Goal: Task Accomplishment & Management: Use online tool/utility

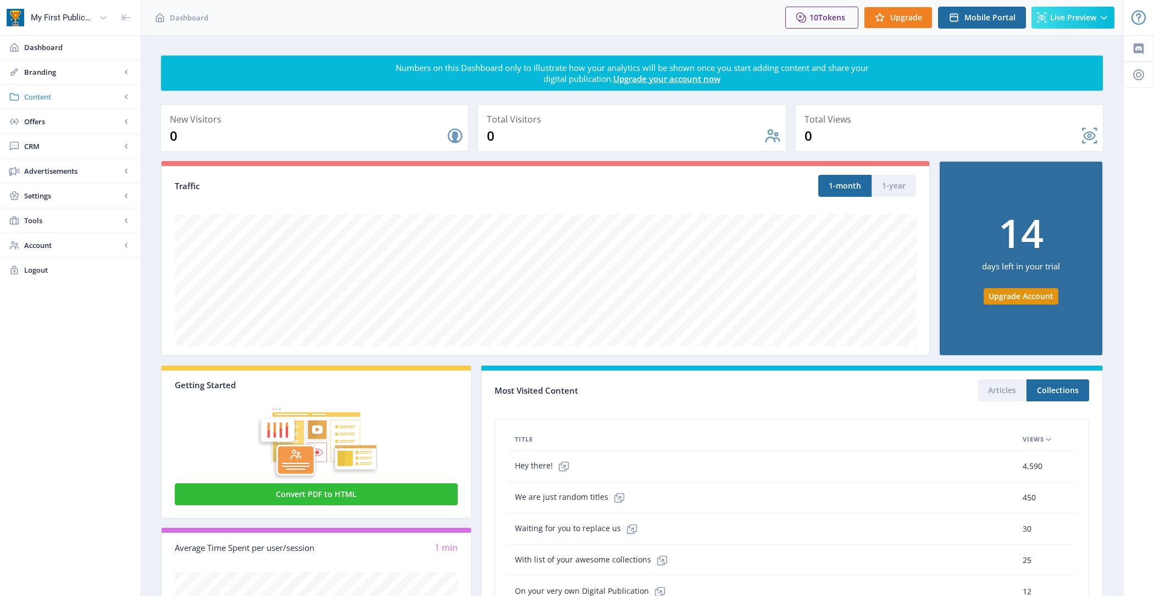
click at [91, 98] on span "Content" at bounding box center [72, 96] width 97 height 11
click at [90, 172] on span "Import PDF" at bounding box center [82, 170] width 95 height 11
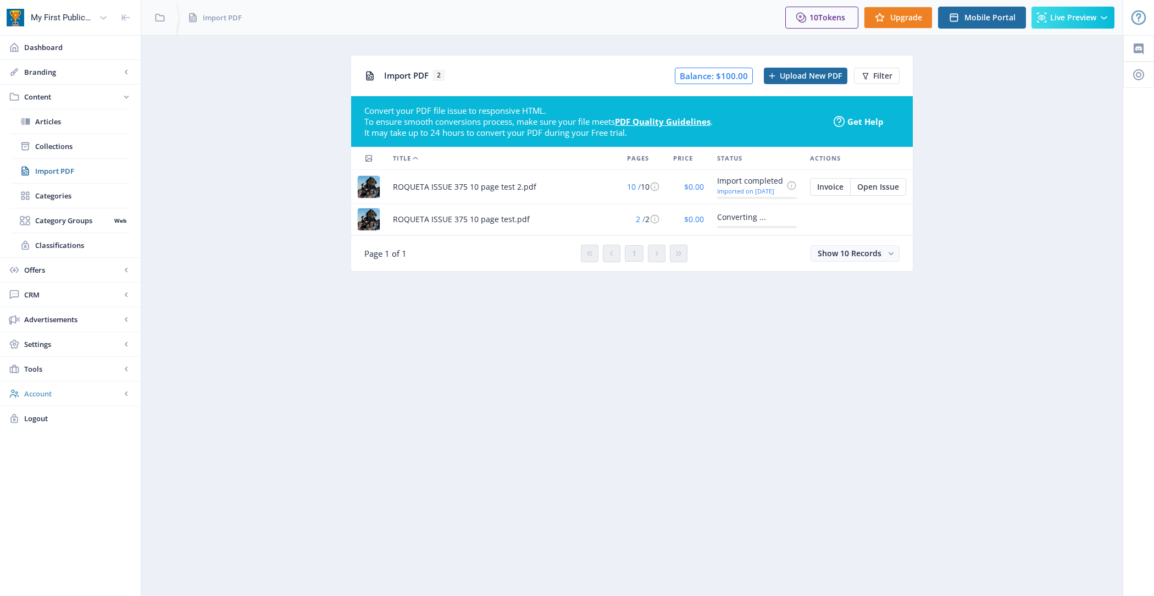
click at [82, 383] on link "Account" at bounding box center [70, 393] width 141 height 24
click at [881, 188] on span "Open Issue" at bounding box center [878, 186] width 42 height 9
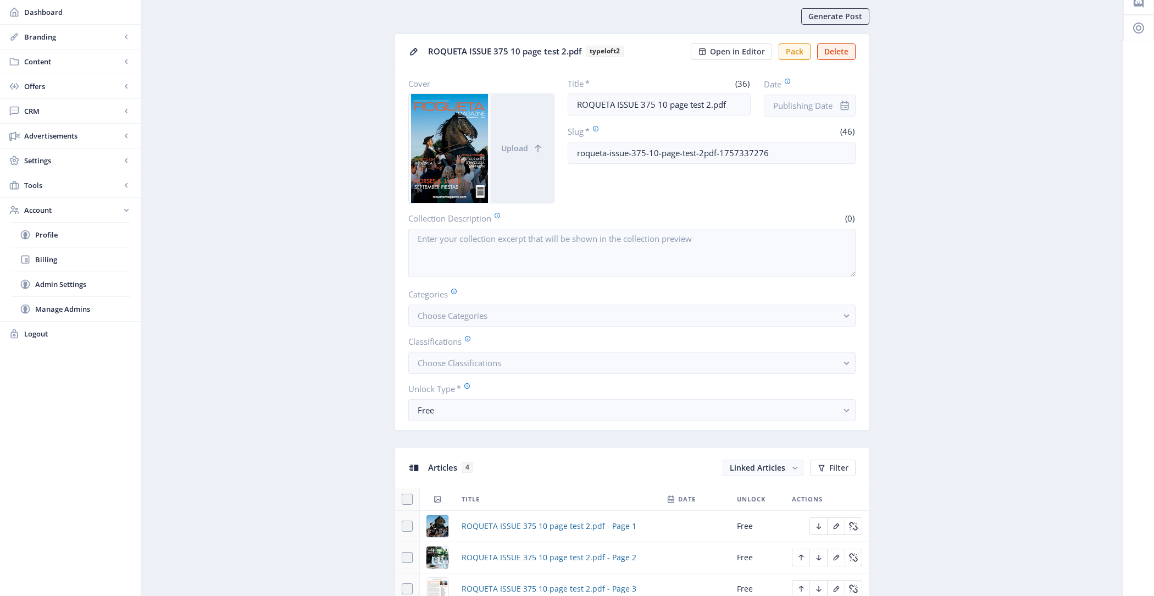
scroll to position [73, 0]
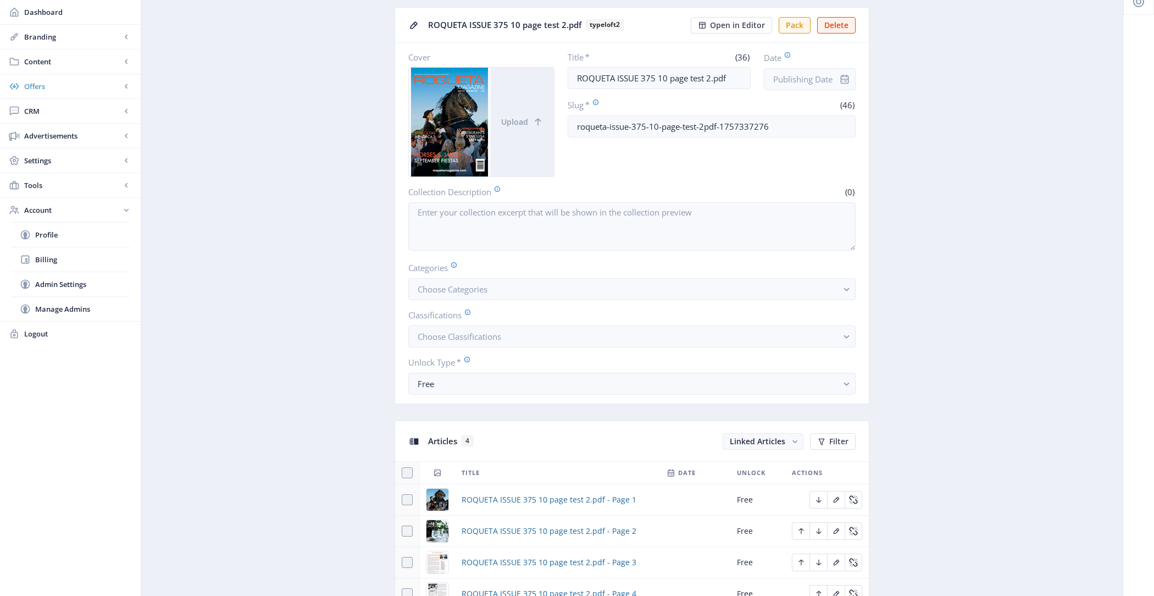
click at [57, 88] on span "Offers" at bounding box center [72, 86] width 97 height 11
click at [63, 60] on span "Content" at bounding box center [72, 61] width 97 height 11
click at [76, 131] on span "Import PDF" at bounding box center [82, 135] width 95 height 11
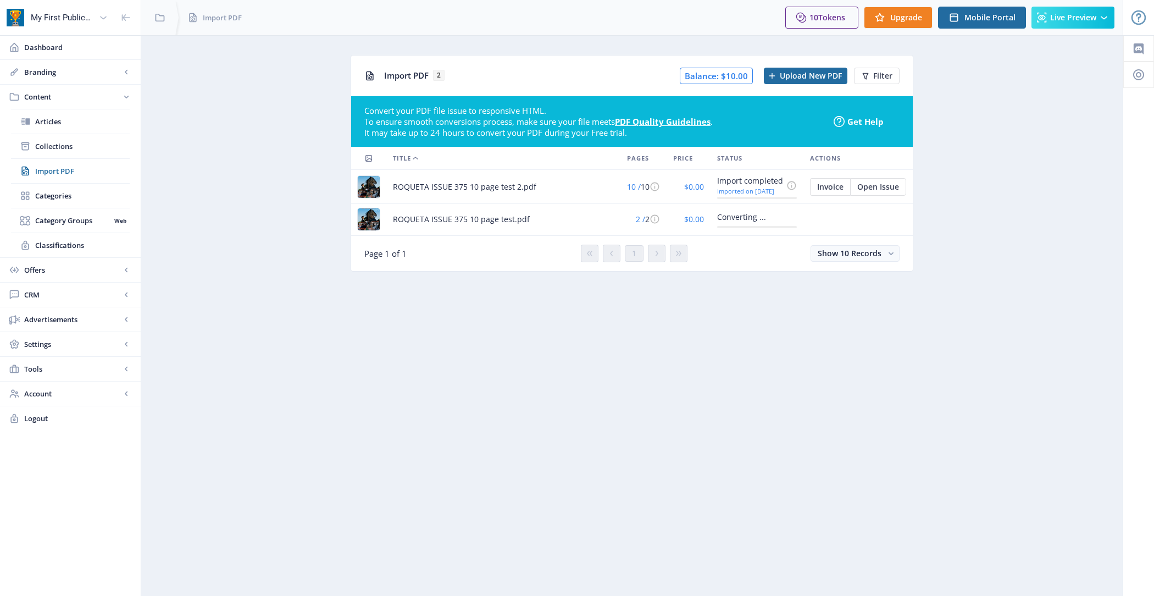
click at [774, 294] on nb-layout-column "Import PDF 2 Balance: $10.00 Upload New PDF Filter Convert your PDF file issue …" at bounding box center [632, 315] width 983 height 561
click at [884, 184] on span "Open Issue" at bounding box center [878, 186] width 42 height 9
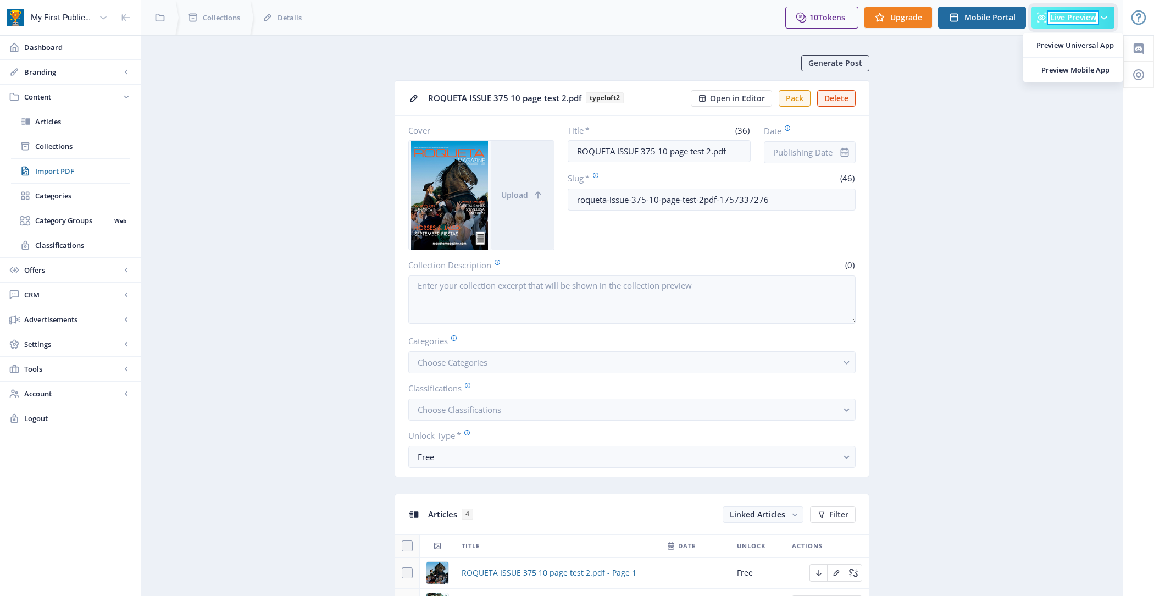
click at [1089, 13] on span "Live Preview" at bounding box center [1073, 17] width 46 height 9
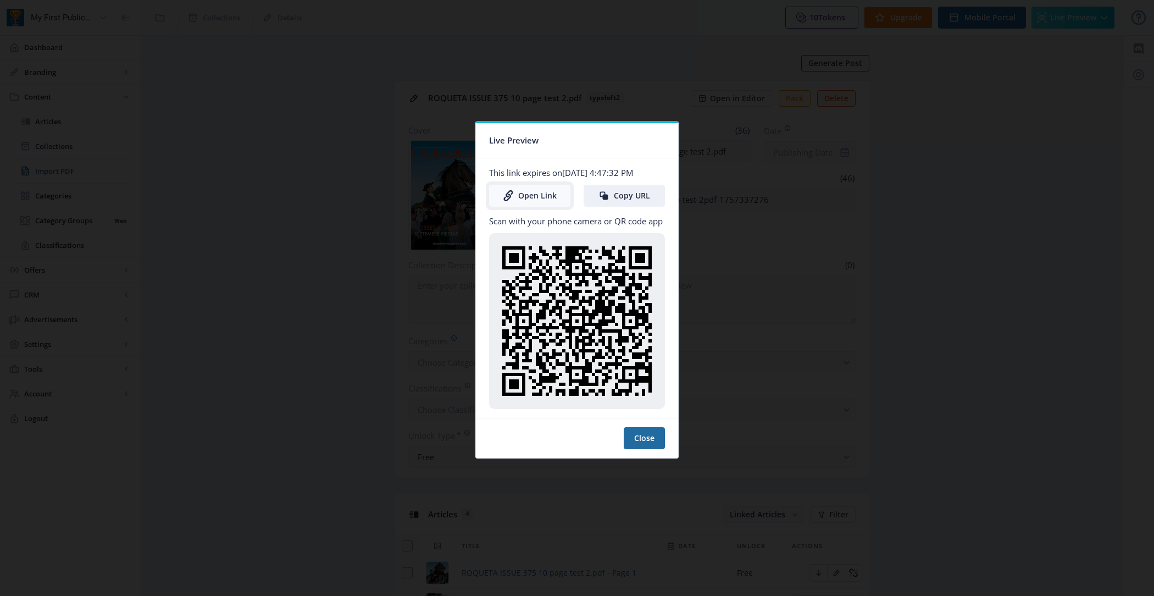
click at [535, 195] on link "Open Link" at bounding box center [529, 196] width 81 height 22
click at [643, 432] on button "Close" at bounding box center [644, 438] width 41 height 22
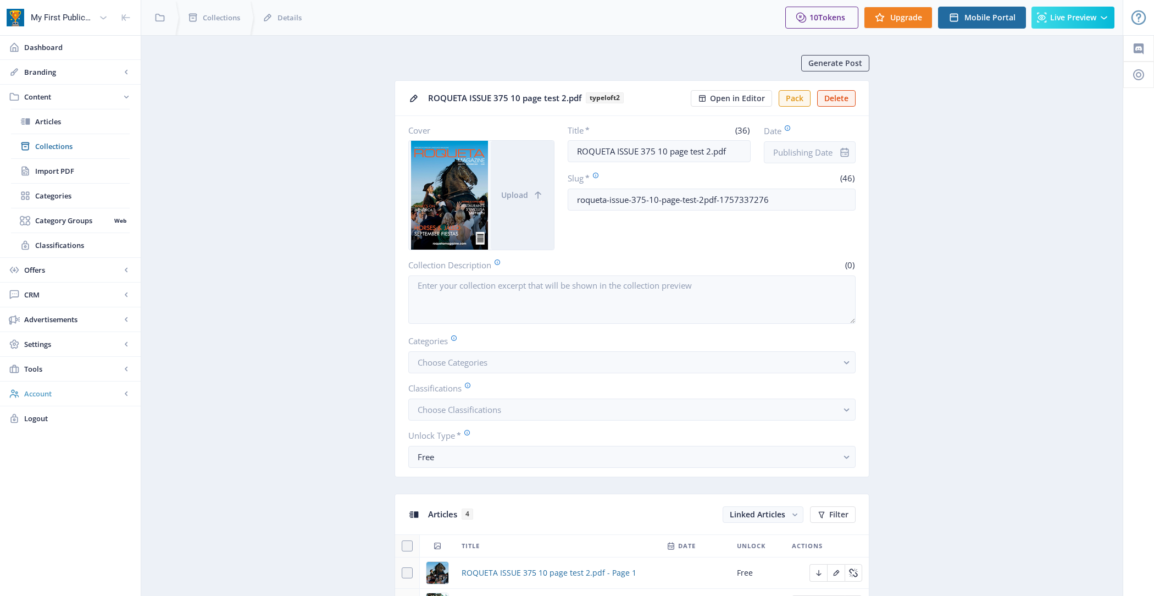
click at [75, 389] on span "Account" at bounding box center [72, 393] width 97 height 11
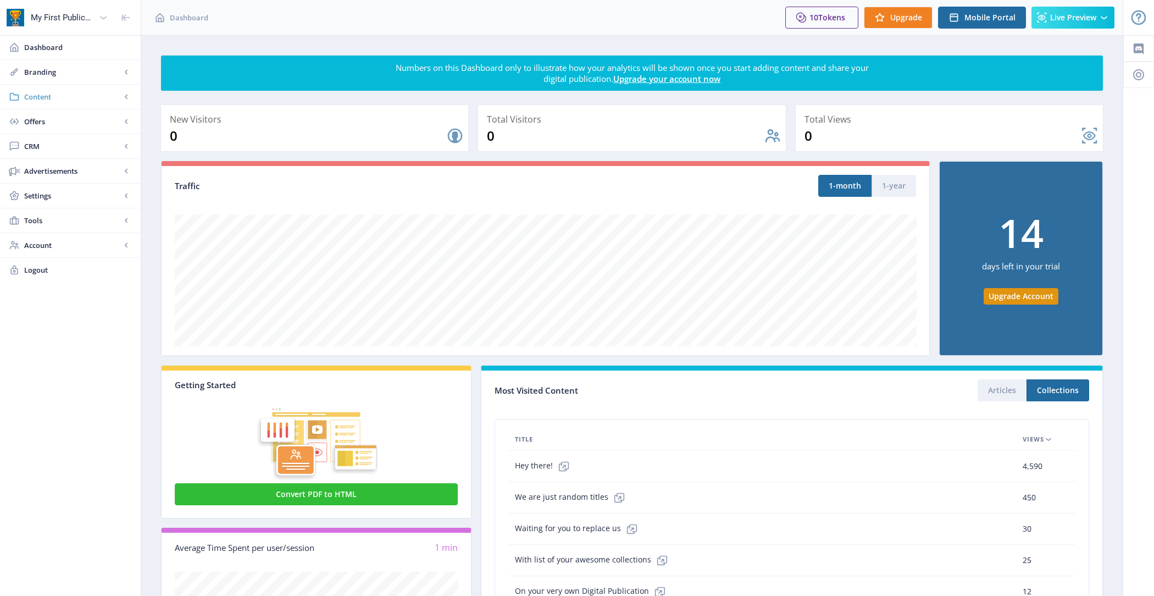
click at [64, 90] on link "Content" at bounding box center [70, 97] width 141 height 24
click at [78, 166] on span "Import PDF" at bounding box center [82, 170] width 95 height 11
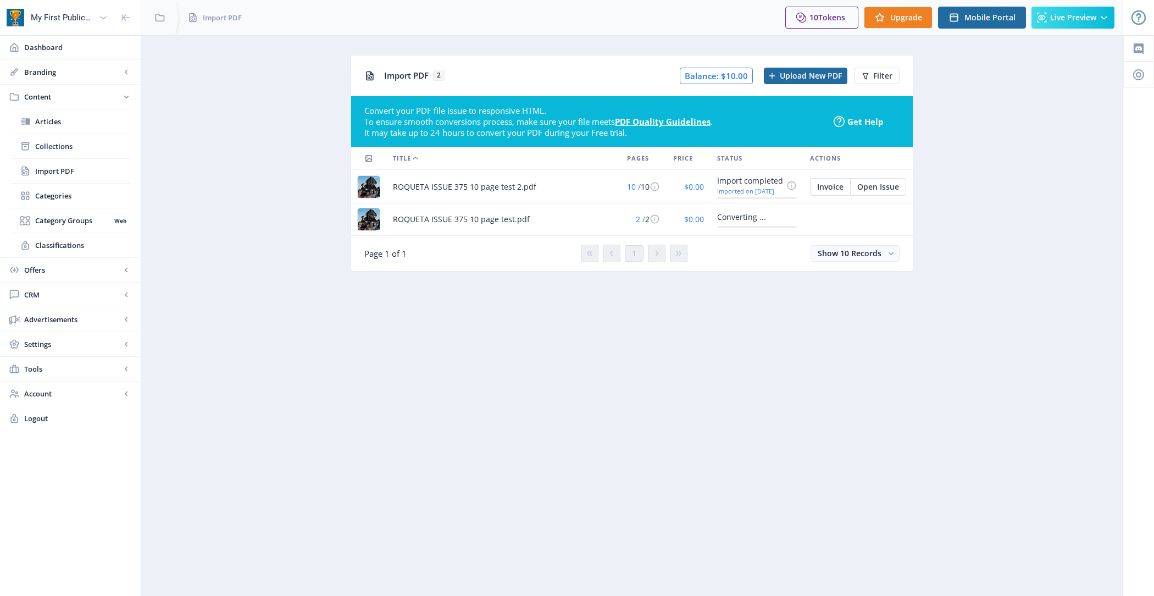
click at [735, 216] on div "Converting ..." at bounding box center [750, 216] width 66 height 13
click at [653, 184] on icon at bounding box center [655, 186] width 10 height 10
click at [594, 214] on div "ROQUETA ISSUE 375 10 page test.pdf" at bounding box center [503, 219] width 221 height 13
click at [848, 221] on td at bounding box center [857, 219] width 109 height 31
click at [868, 235] on nb-card-footer "Page 1 of 1 1 Show 10 Records" at bounding box center [632, 253] width 562 height 36
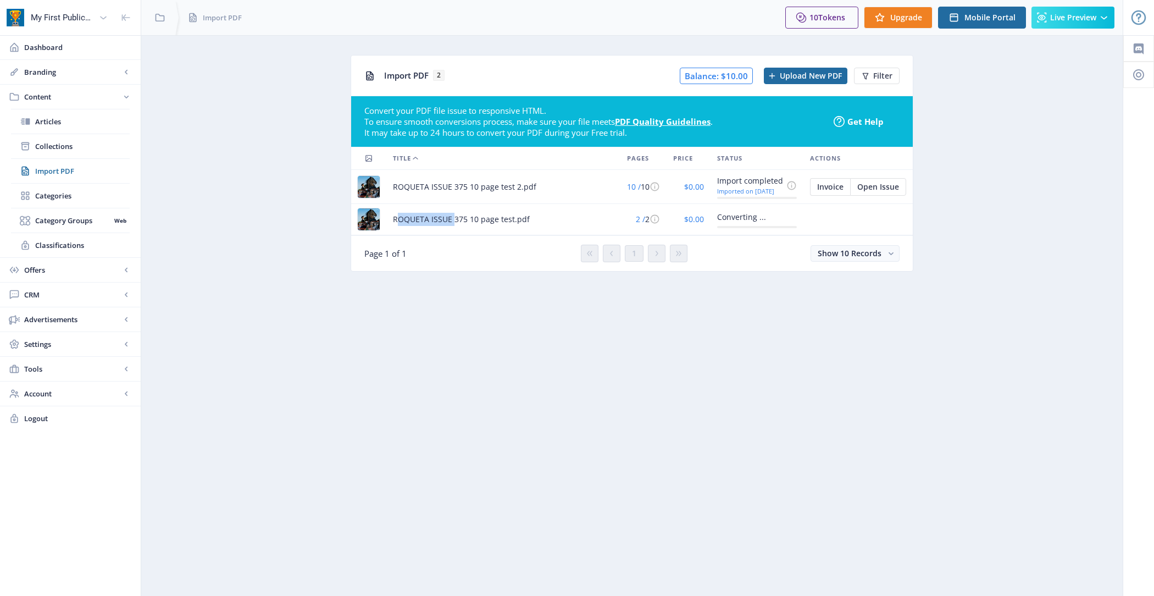
drag, startPoint x: 393, startPoint y: 218, endPoint x: 451, endPoint y: 219, distance: 57.7
click at [451, 219] on span "ROQUETA ISSUE 375 10 page test.pdf" at bounding box center [461, 219] width 137 height 13
copy span "ROQUETA ISSUE"
click at [356, 332] on nb-layout-column "Import PDF 2 Balance: $10.00 Upload New PDF Filter Convert your PDF file issue …" at bounding box center [632, 315] width 983 height 561
click at [730, 219] on div "Converting ..." at bounding box center [750, 216] width 66 height 13
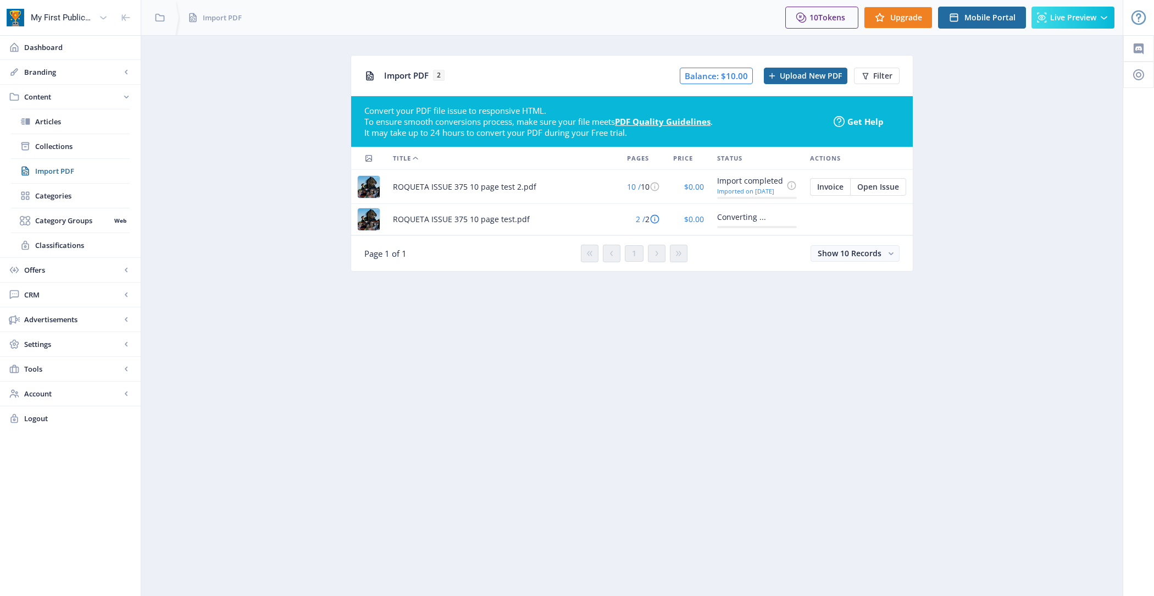
click at [638, 219] on span "2 /" at bounding box center [640, 219] width 9 height 10
click at [870, 190] on span "Open Issue" at bounding box center [878, 186] width 42 height 9
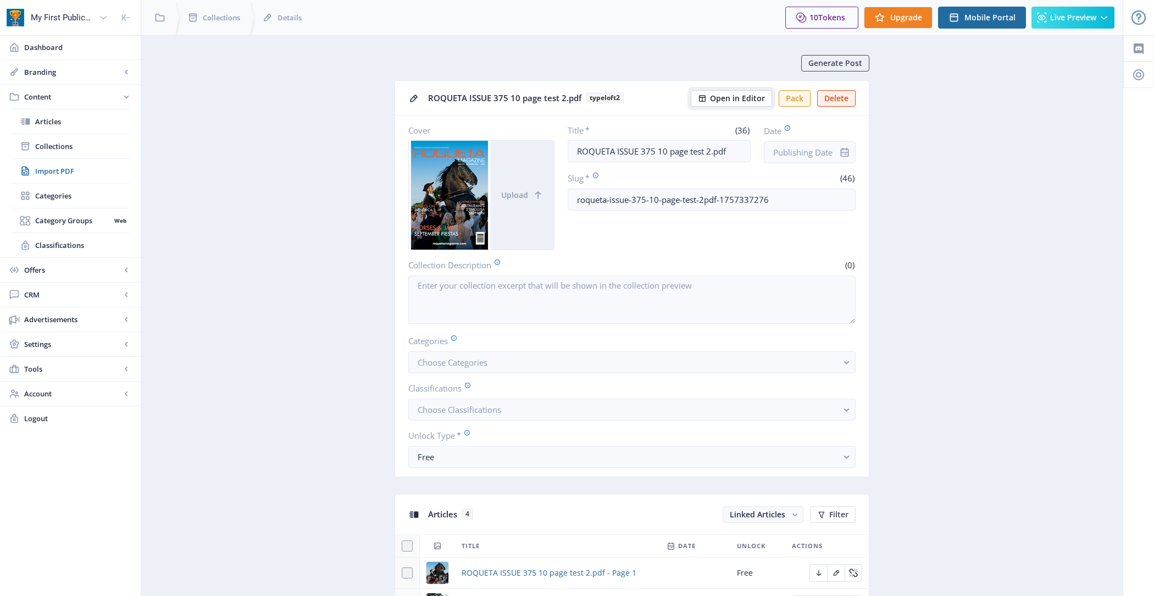
click at [724, 97] on span "Open in Editor" at bounding box center [737, 98] width 55 height 9
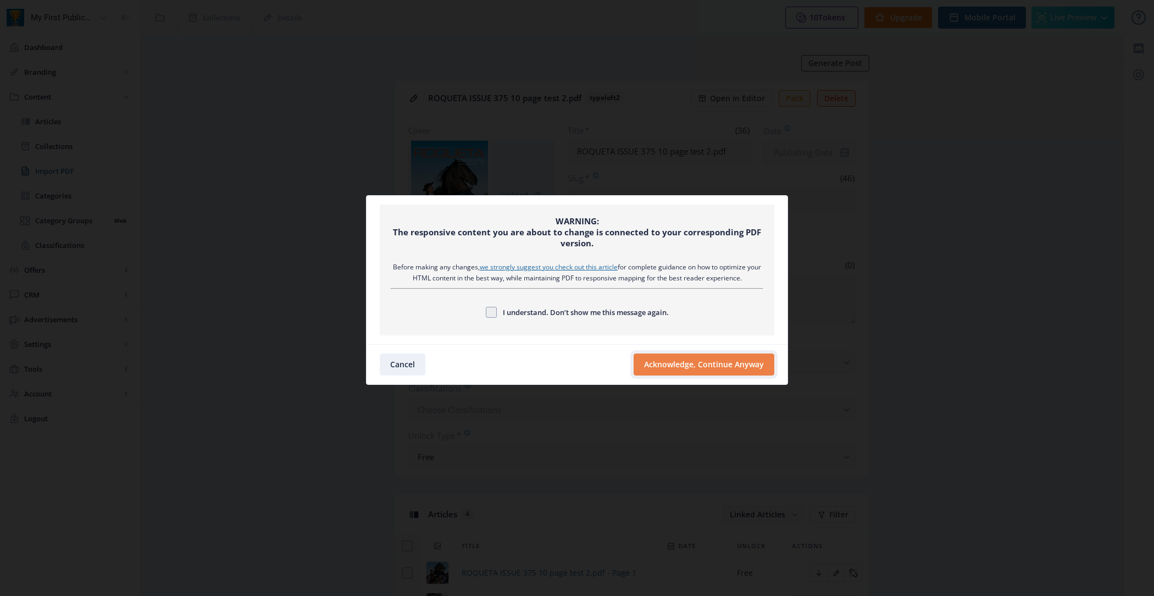
click at [708, 358] on button "Acknowledge, Continue Anyway" at bounding box center [704, 364] width 141 height 22
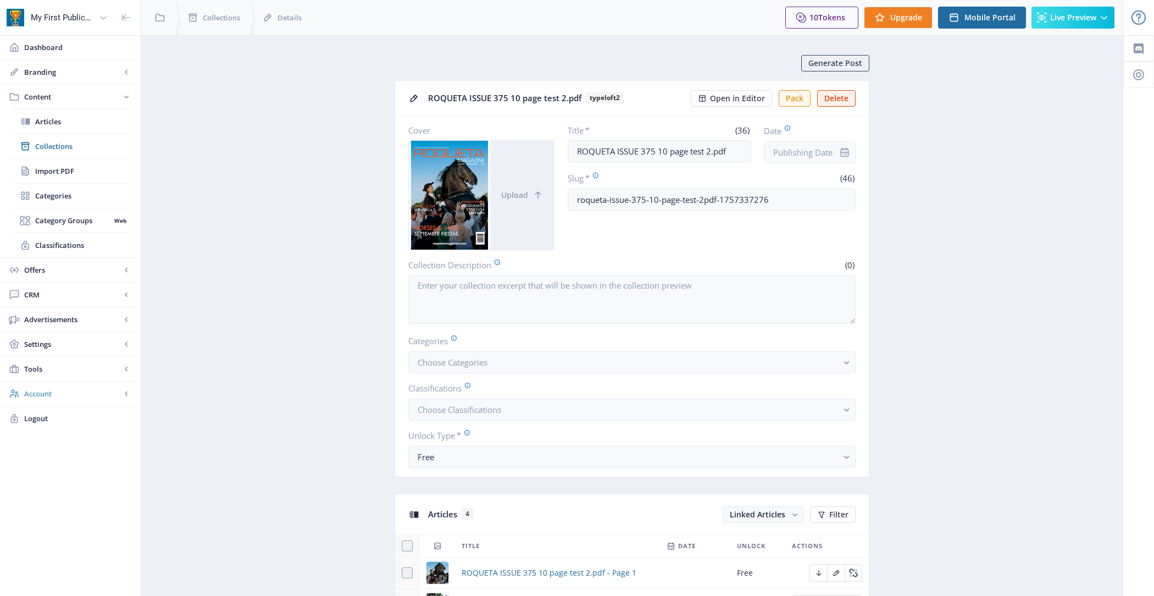
click at [74, 394] on span "Account" at bounding box center [72, 393] width 97 height 11
click at [82, 270] on span "Profile" at bounding box center [82, 269] width 95 height 11
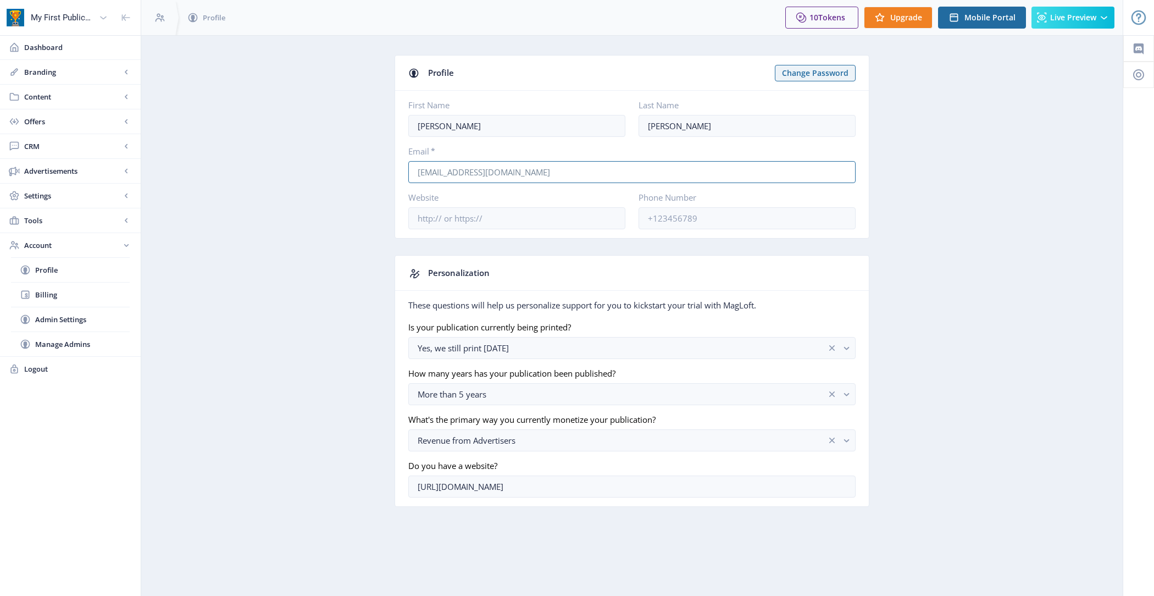
drag, startPoint x: 540, startPoint y: 167, endPoint x: 361, endPoint y: 167, distance: 178.6
click at [361, 167] on app-account-profile "Profile Change Password First Name [PERSON_NAME] Name [PERSON_NAME] Email * [EM…" at bounding box center [631, 289] width 943 height 468
click at [66, 128] on link "Offers" at bounding box center [70, 121] width 141 height 24
click at [97, 93] on span "Content" at bounding box center [72, 96] width 97 height 11
click at [96, 169] on span "Import PDF" at bounding box center [82, 170] width 95 height 11
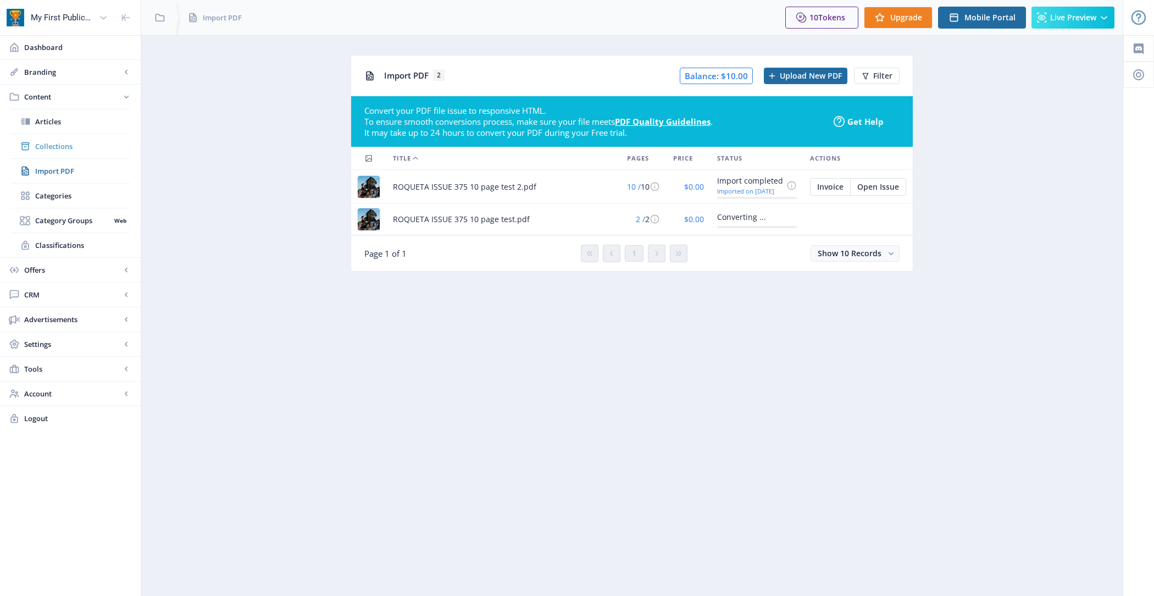
click at [69, 143] on span "Collections" at bounding box center [82, 146] width 95 height 11
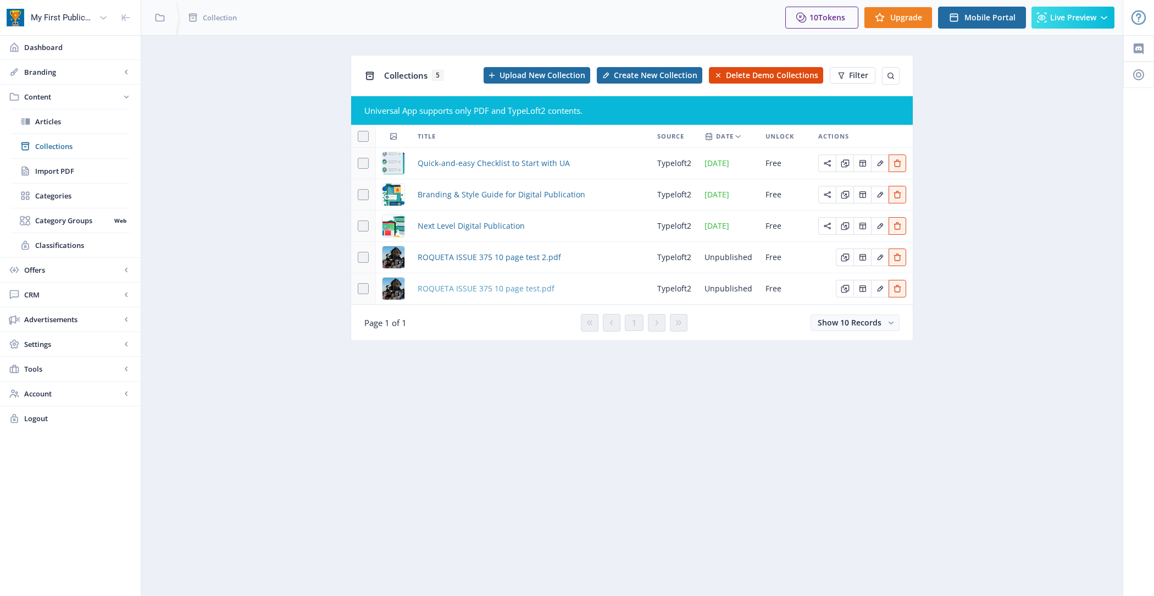
click at [498, 290] on span "ROQUETA ISSUE 375 10 page test.pdf" at bounding box center [486, 288] width 137 height 13
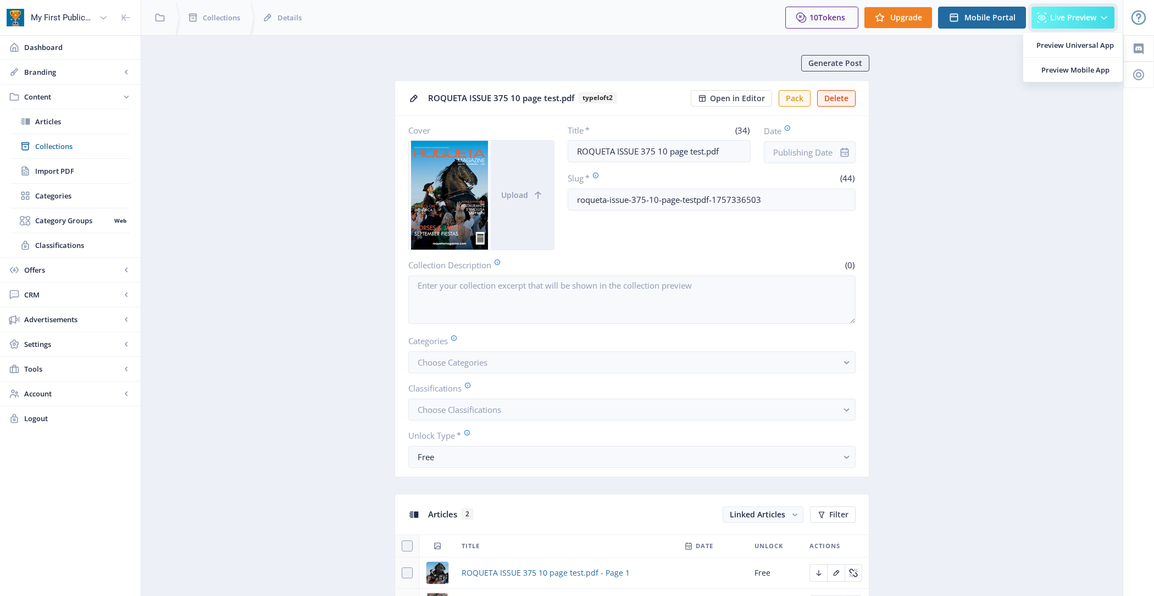
click at [1082, 23] on button "Live Preview" at bounding box center [1072, 18] width 83 height 22
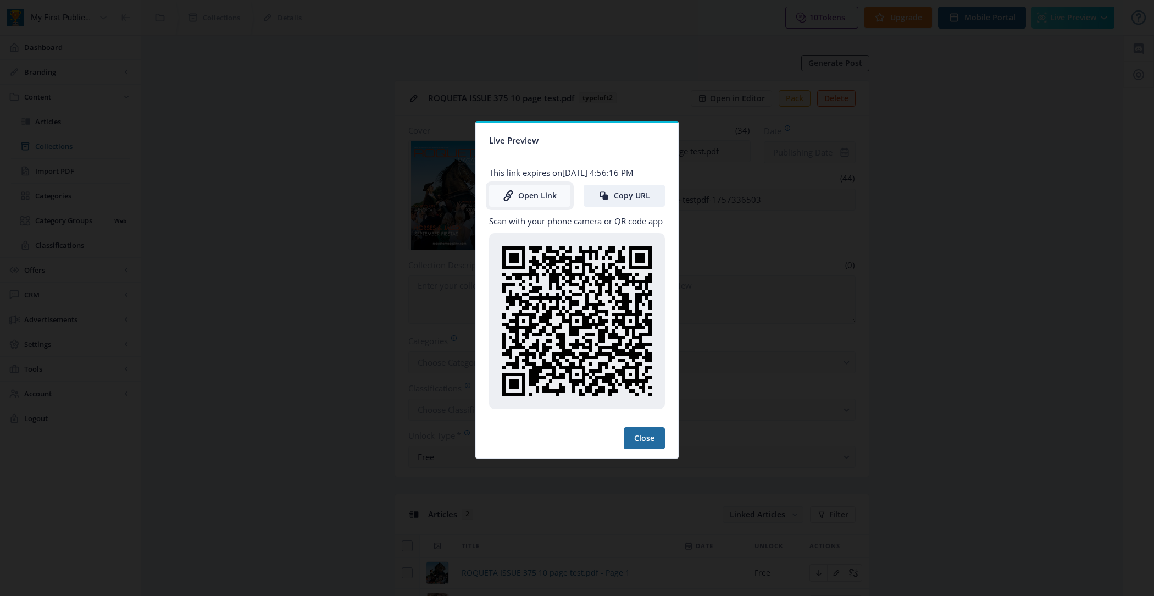
click at [519, 197] on link "Open Link" at bounding box center [529, 196] width 81 height 22
click at [639, 428] on button "Close" at bounding box center [644, 438] width 41 height 22
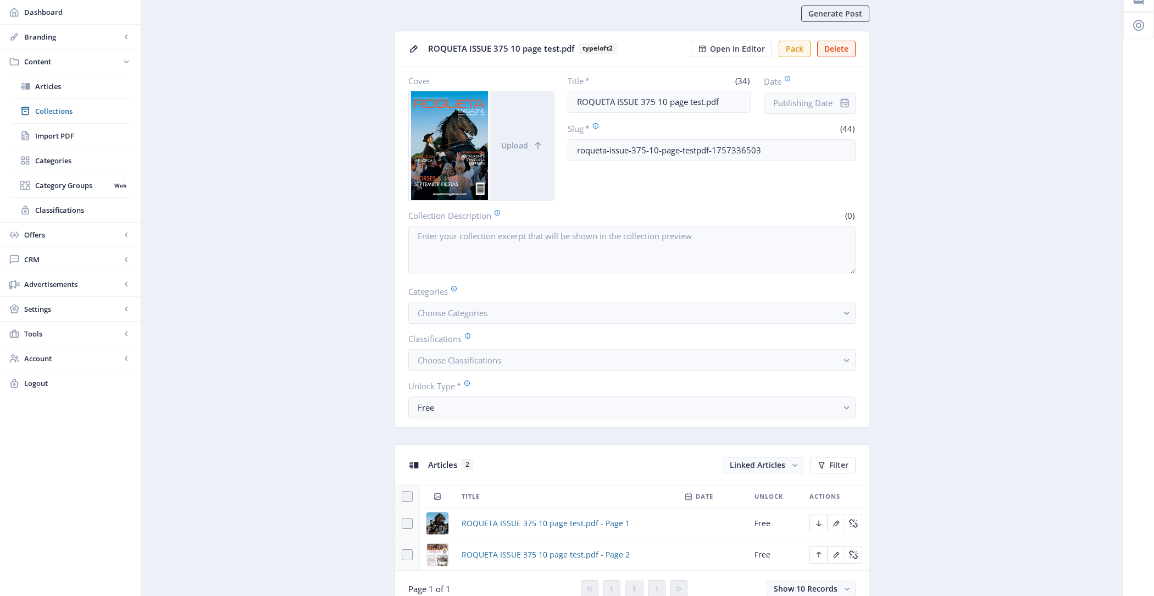
scroll to position [47, 0]
click at [90, 108] on span "Collections" at bounding box center [82, 111] width 95 height 11
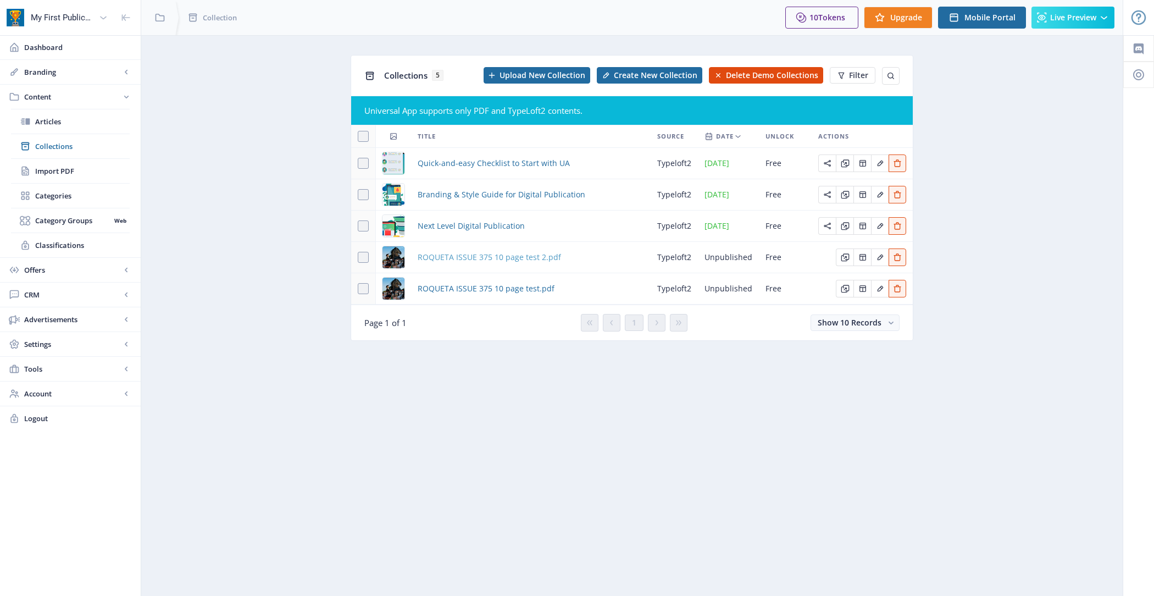
click at [473, 258] on span "ROQUETA ISSUE 375 10 page test 2.pdf" at bounding box center [489, 257] width 143 height 13
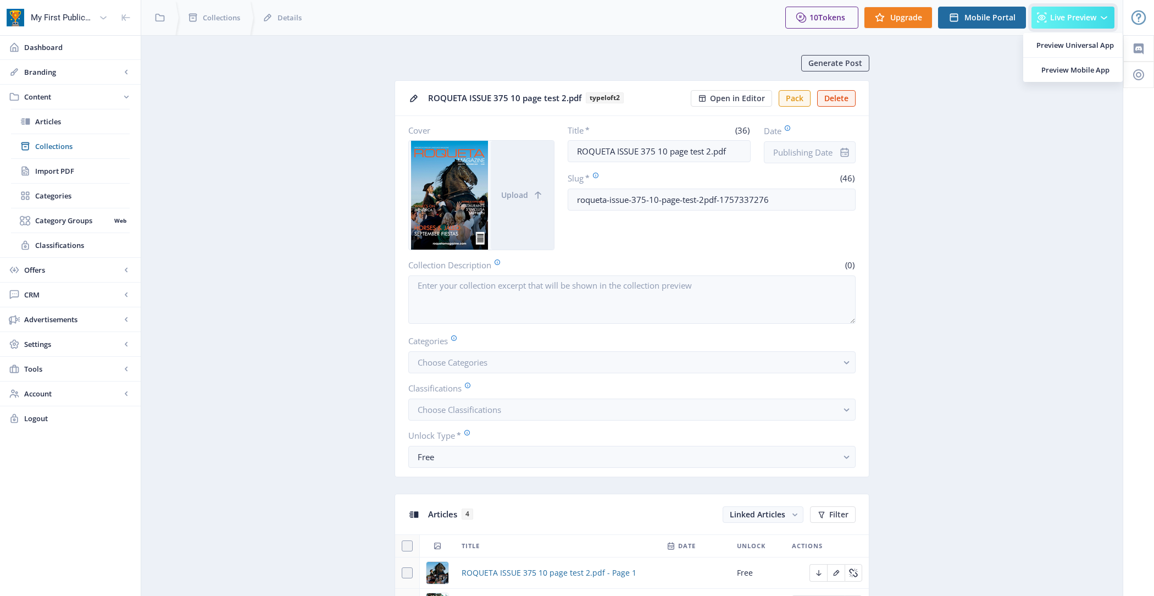
click at [1067, 23] on button "Live Preview" at bounding box center [1072, 18] width 83 height 22
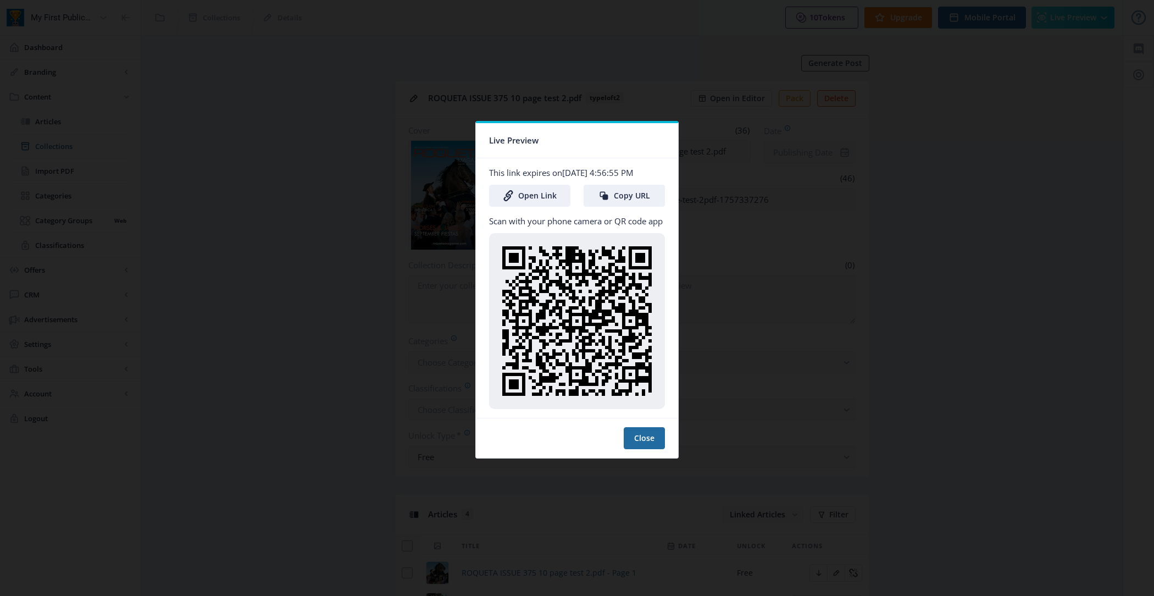
click at [287, 276] on div at bounding box center [577, 298] width 1154 height 596
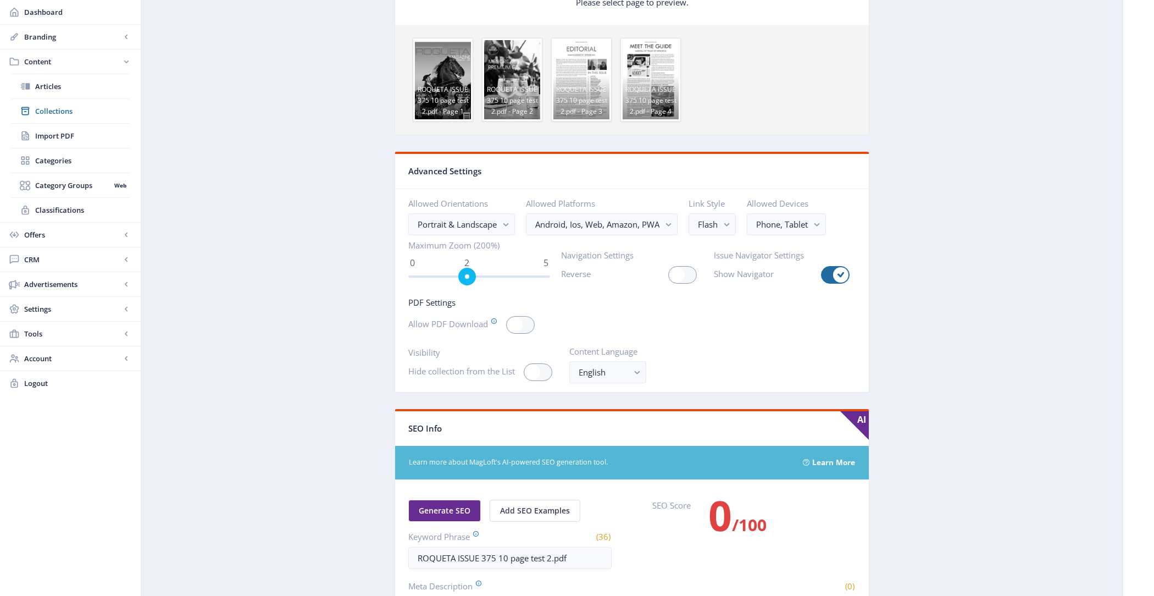
scroll to position [883, 0]
click at [529, 315] on div at bounding box center [520, 324] width 29 height 18
click at [507, 324] on input "checkbox" at bounding box center [506, 324] width 1 height 1
checkbox input "true"
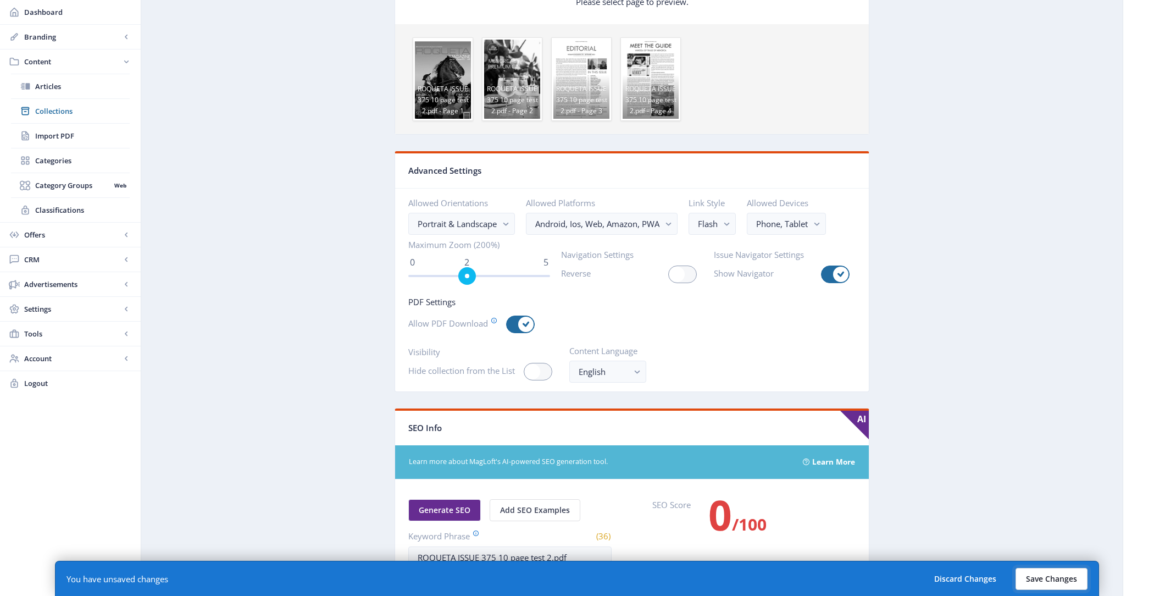
click at [1058, 570] on button "Save Changes" at bounding box center [1052, 579] width 72 height 22
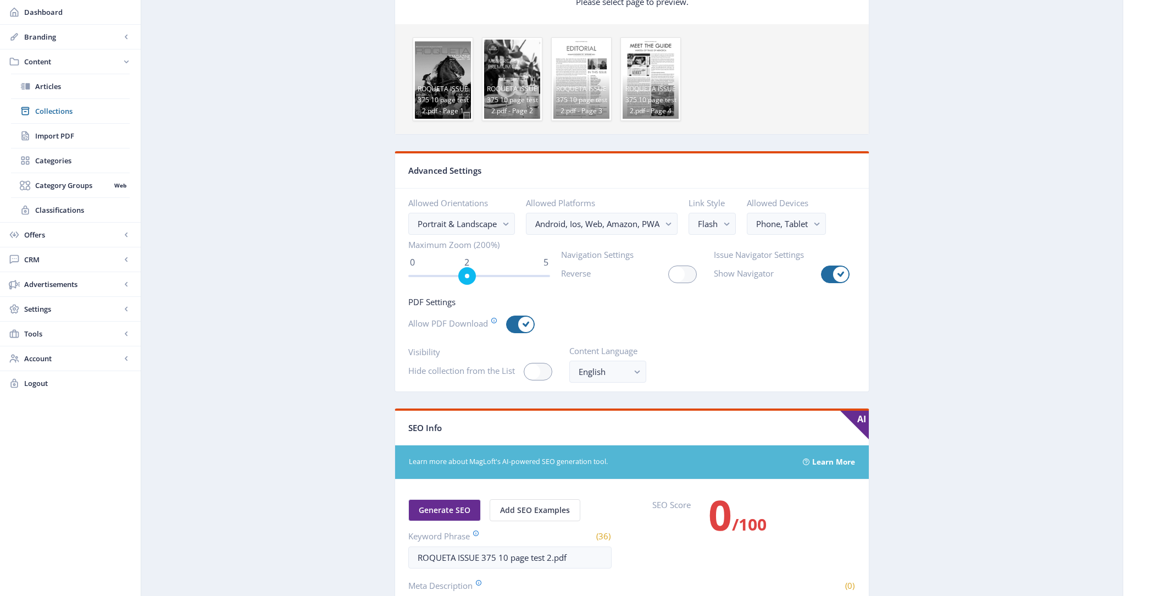
scroll to position [0, 0]
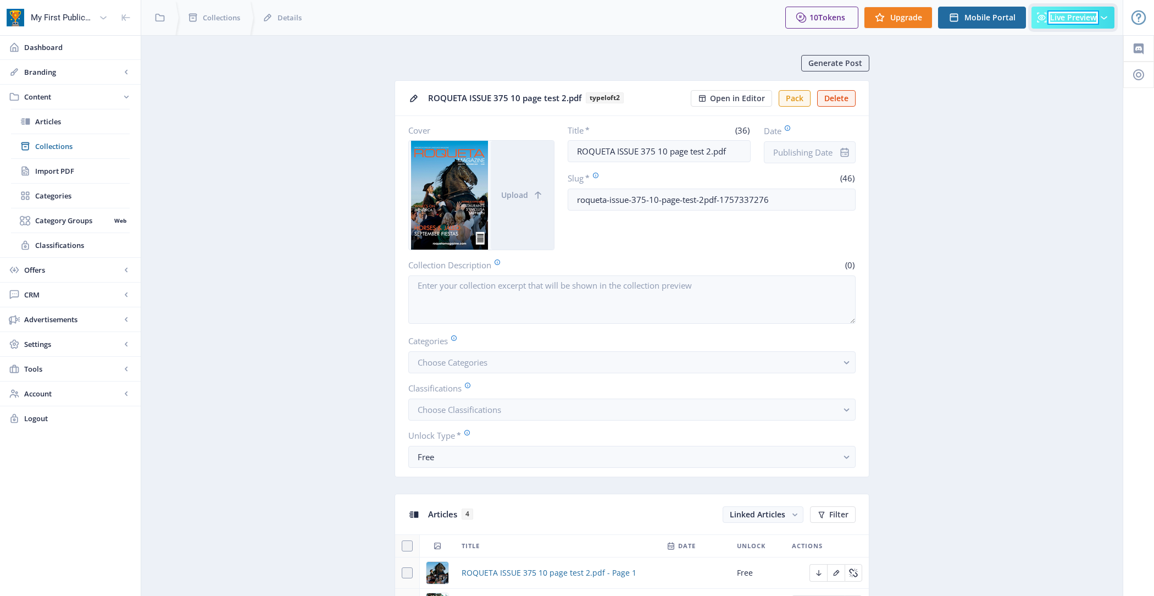
click at [1077, 16] on span "Live Preview" at bounding box center [1073, 17] width 46 height 9
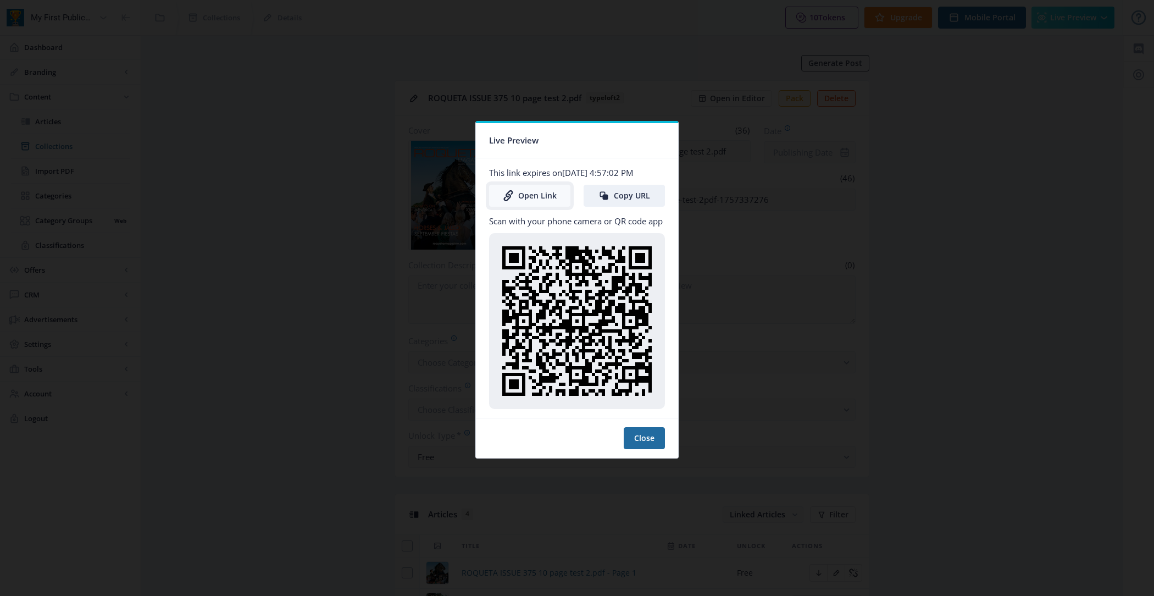
click at [548, 198] on link "Open Link" at bounding box center [529, 196] width 81 height 22
click at [648, 435] on button "Close" at bounding box center [644, 438] width 41 height 22
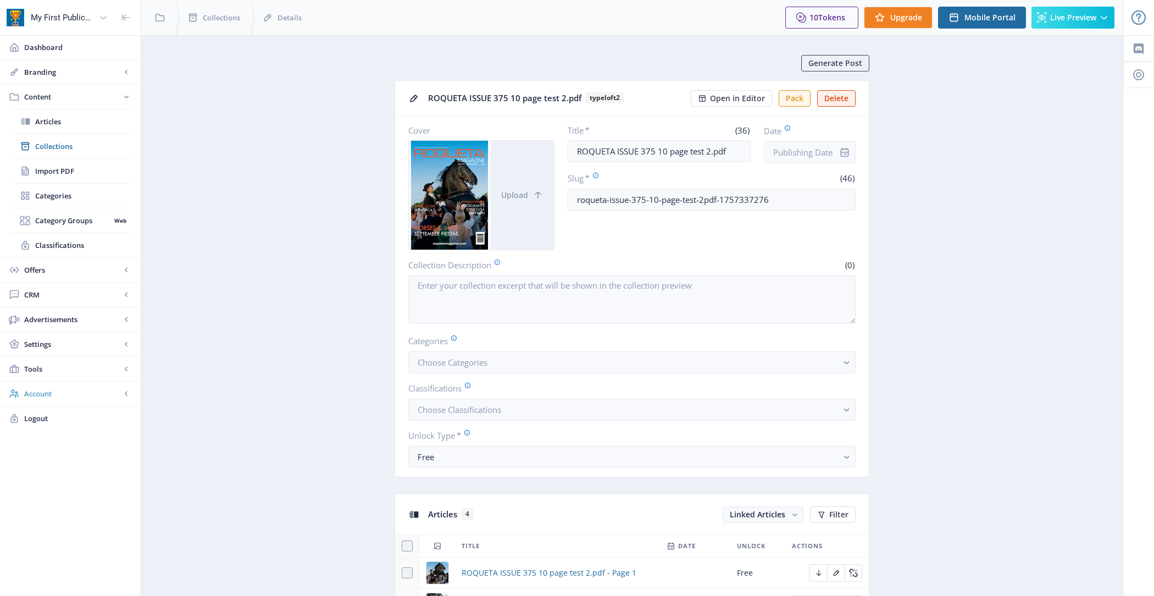
click at [62, 384] on link "Account" at bounding box center [70, 393] width 141 height 24
click at [69, 272] on span "Profile" at bounding box center [82, 269] width 95 height 11
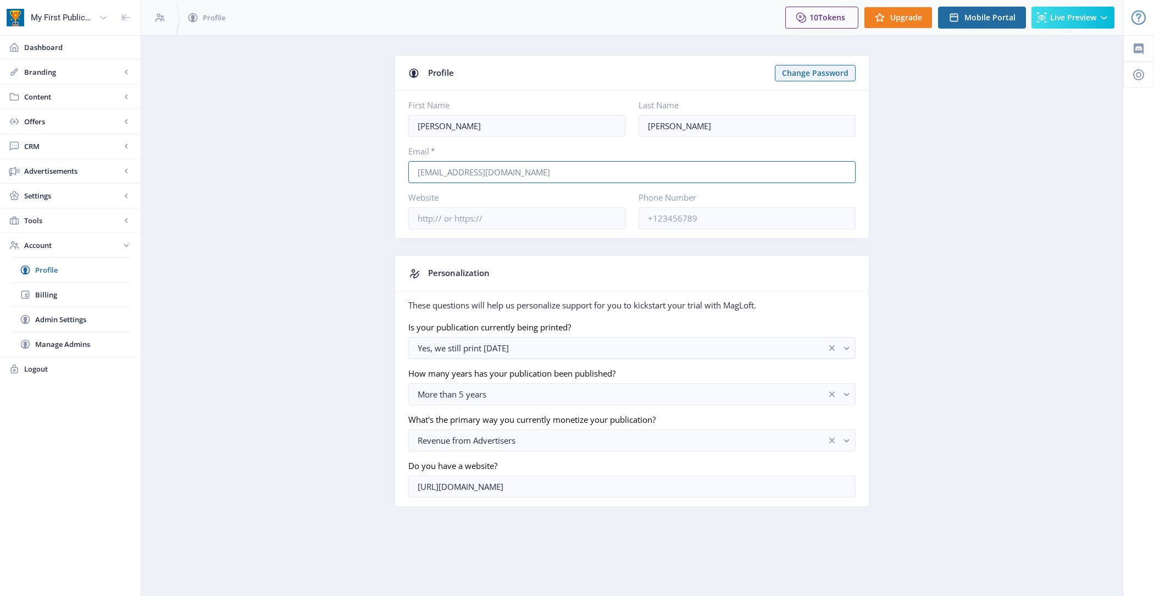
drag, startPoint x: 558, startPoint y: 174, endPoint x: 318, endPoint y: 174, distance: 239.6
click at [318, 174] on app-account-profile "Profile Change Password First Name [PERSON_NAME] Name [PERSON_NAME] Email * [EM…" at bounding box center [631, 289] width 943 height 468
click at [994, 2] on div "10 Tokens Upgrade Mobile Portal Live Preview" at bounding box center [949, 17] width 347 height 35
click at [81, 100] on span "Content" at bounding box center [72, 96] width 97 height 11
click at [72, 161] on link "Import PDF" at bounding box center [70, 171] width 119 height 24
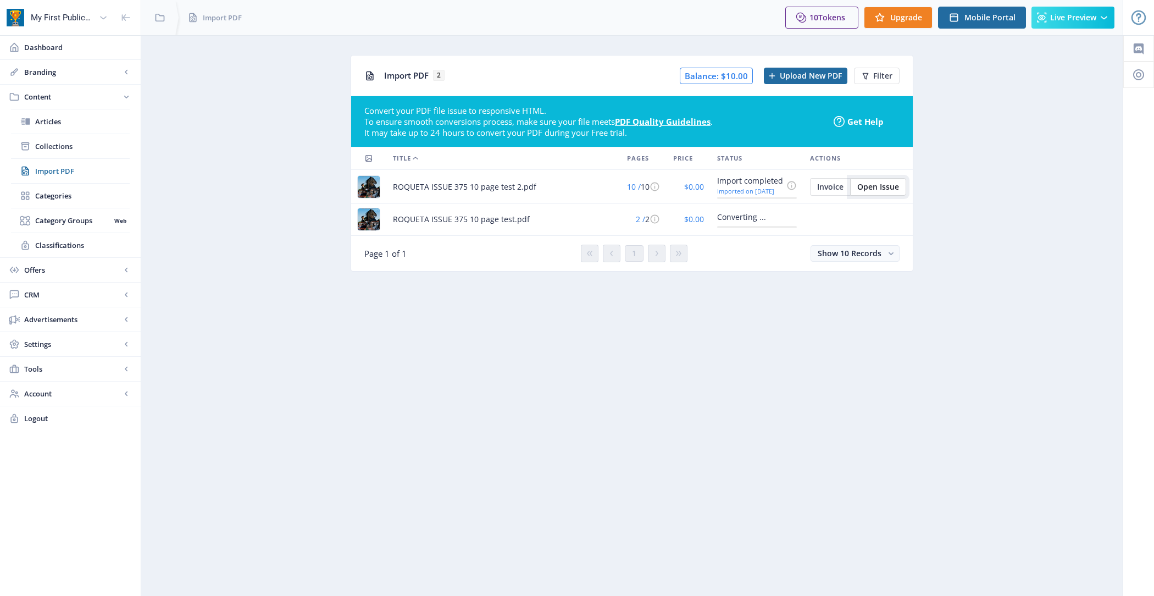
click at [887, 178] on button "Open Issue" at bounding box center [878, 187] width 56 height 18
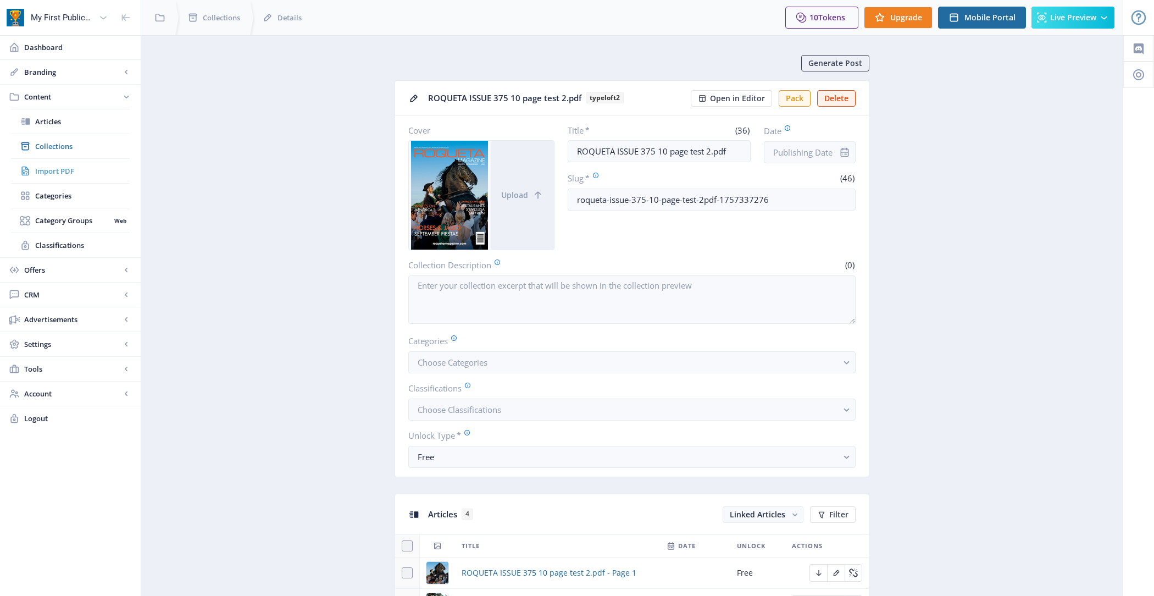
click at [107, 163] on link "Import PDF" at bounding box center [70, 171] width 119 height 24
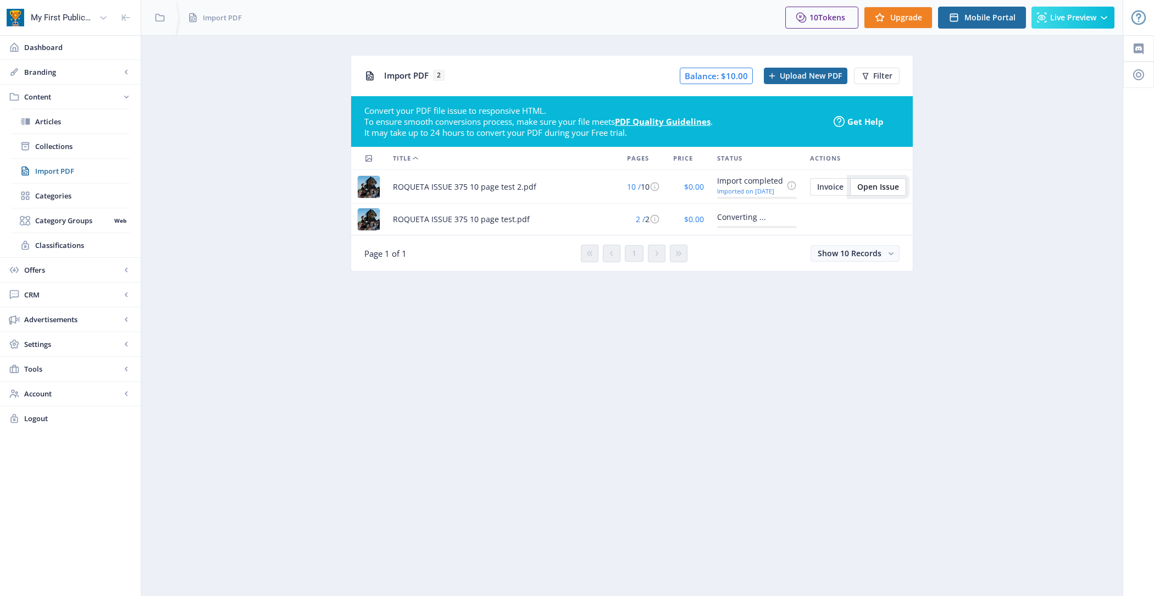
click at [883, 184] on span "Open Issue" at bounding box center [878, 186] width 42 height 9
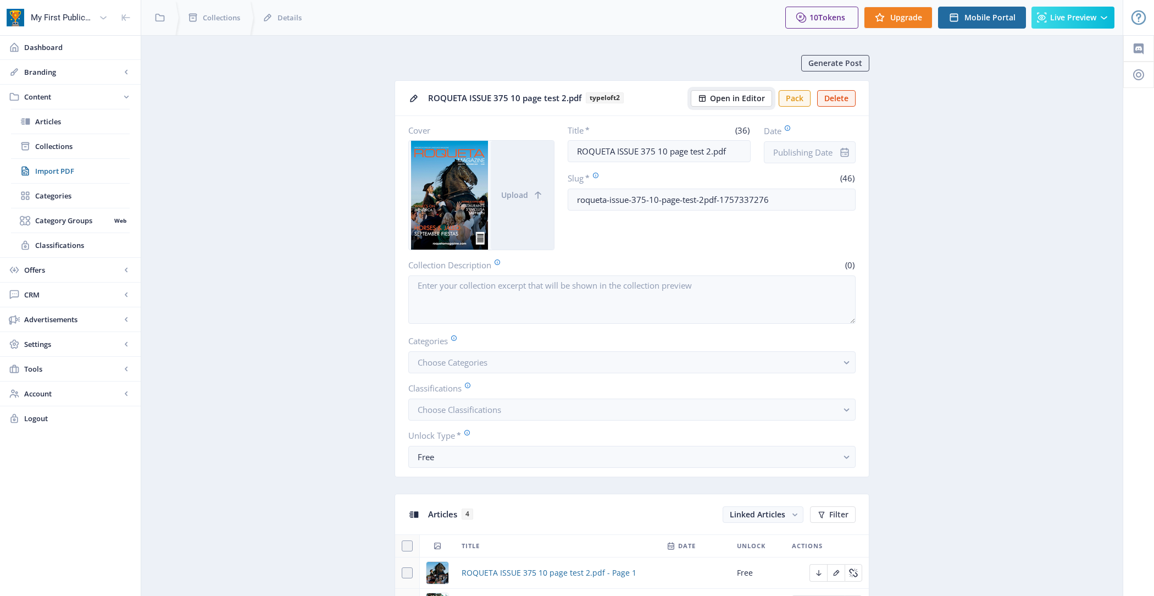
click at [733, 96] on span "Open in Editor" at bounding box center [737, 98] width 55 height 9
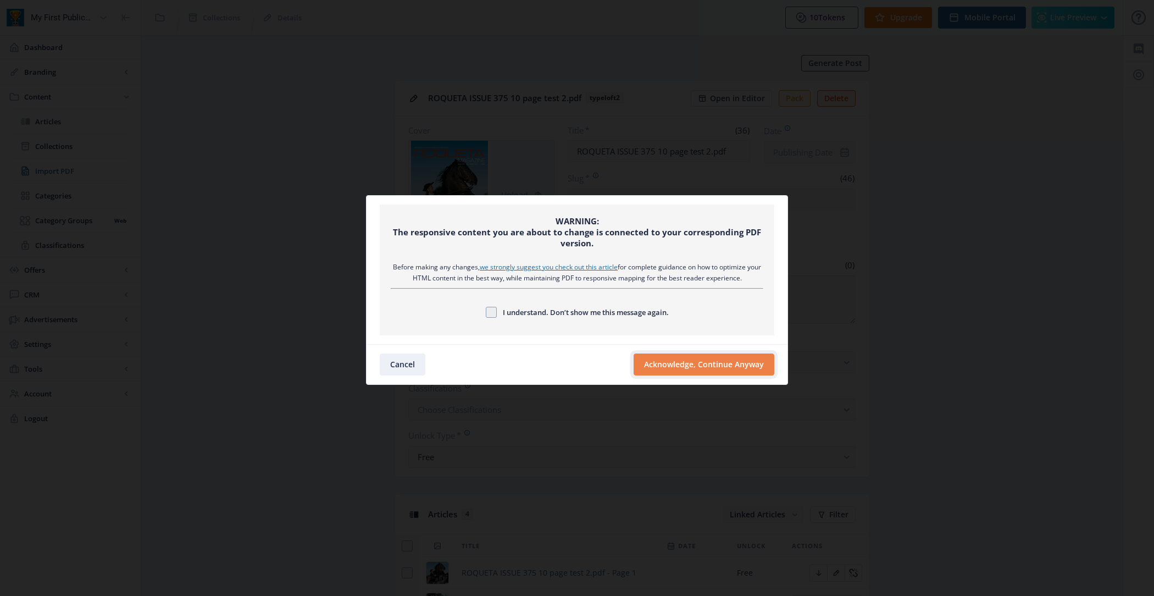
click at [676, 359] on button "Acknowledge, Continue Anyway" at bounding box center [704, 364] width 141 height 22
